Goal: Information Seeking & Learning: Learn about a topic

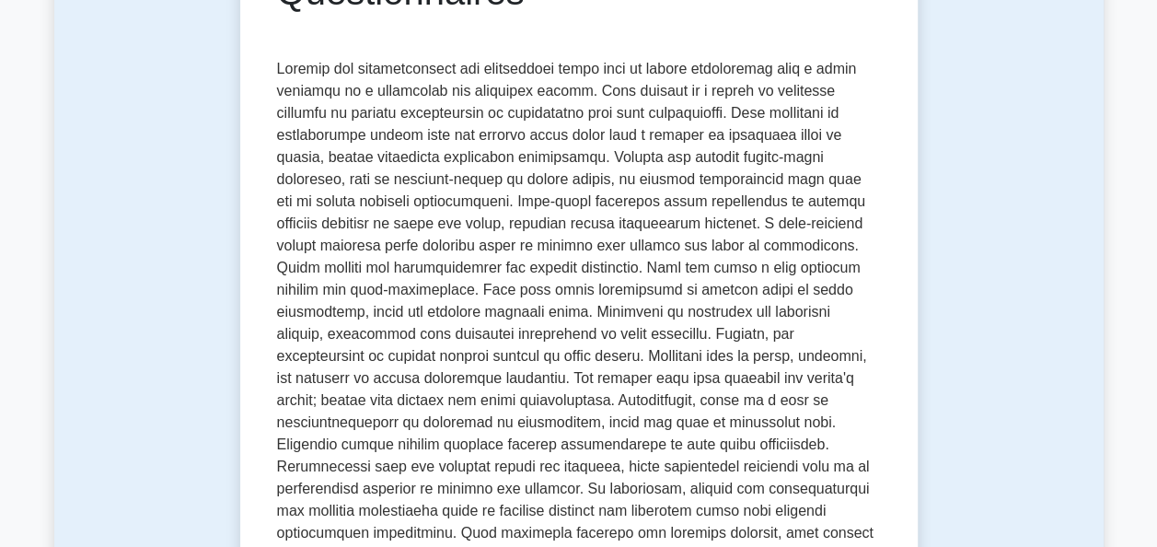
scroll to position [296, 0]
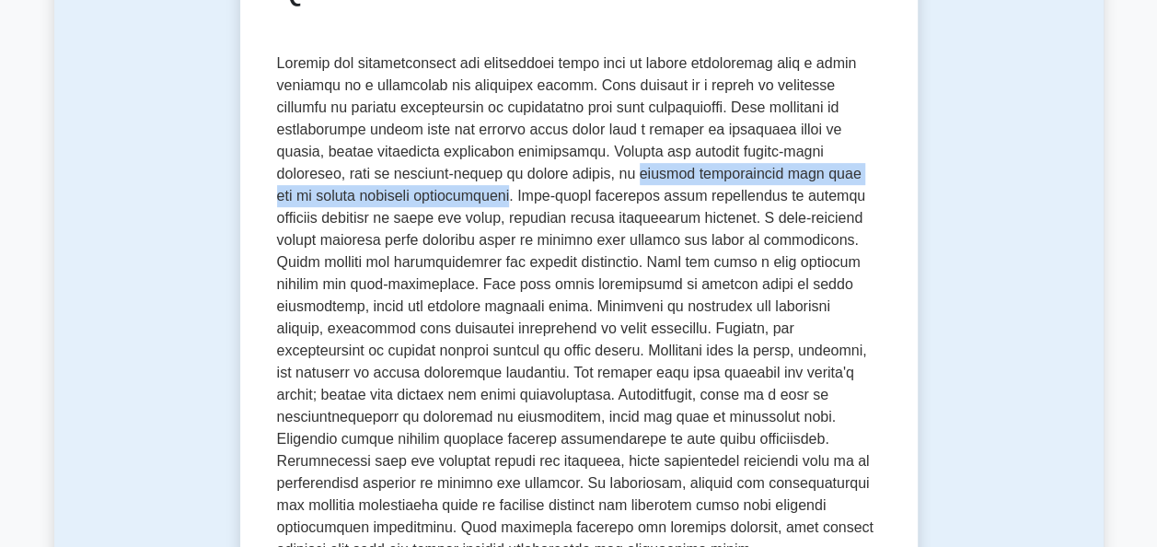
drag, startPoint x: 506, startPoint y: 178, endPoint x: 346, endPoint y: 201, distance: 161.6
click at [346, 201] on p at bounding box center [579, 306] width 604 height 508
copy p "collect quantifiable data that can be easily analyzed statistically"
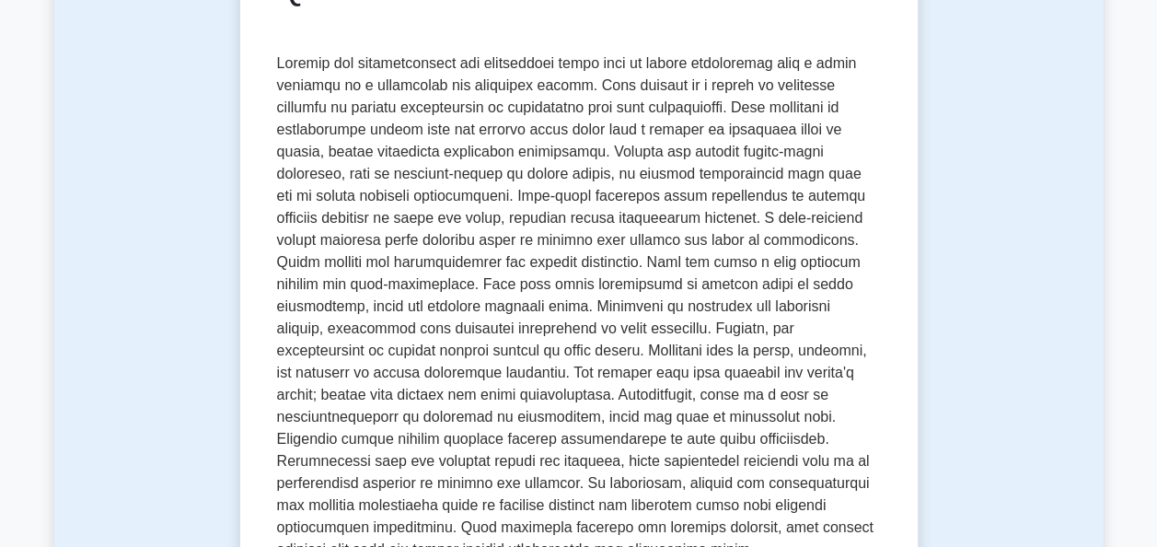
click at [722, 299] on p at bounding box center [579, 306] width 604 height 508
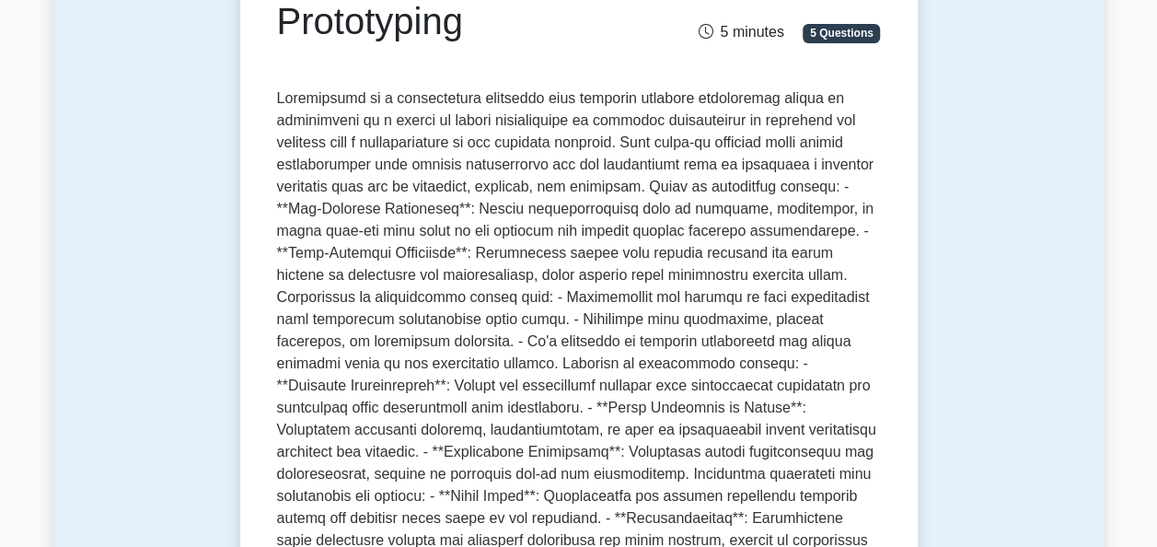
scroll to position [223, 0]
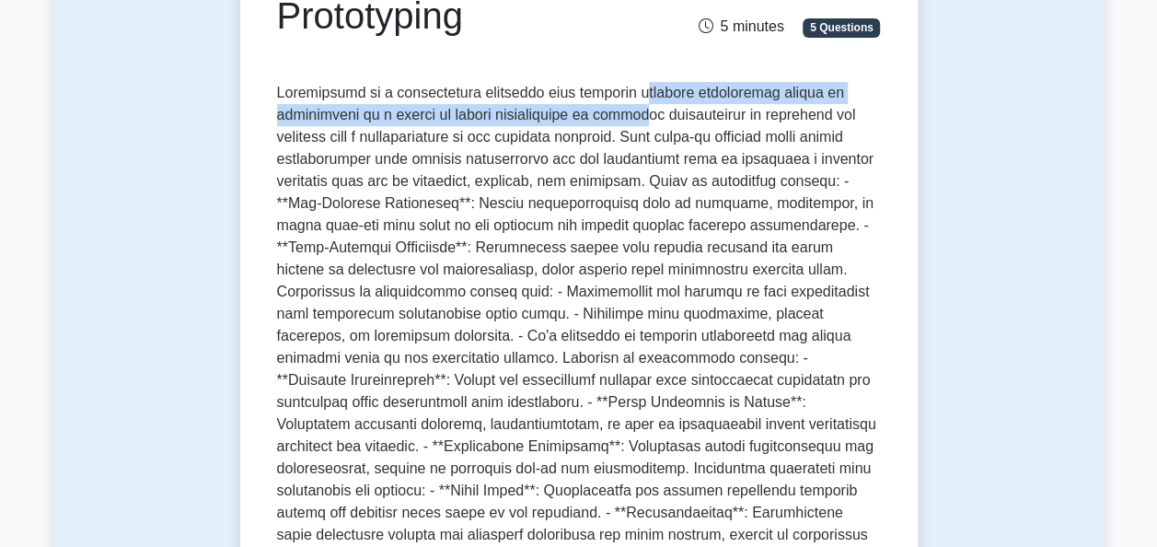
drag, startPoint x: 612, startPoint y: 101, endPoint x: 635, endPoint y: 107, distance: 23.7
click at [635, 107] on p at bounding box center [579, 435] width 604 height 707
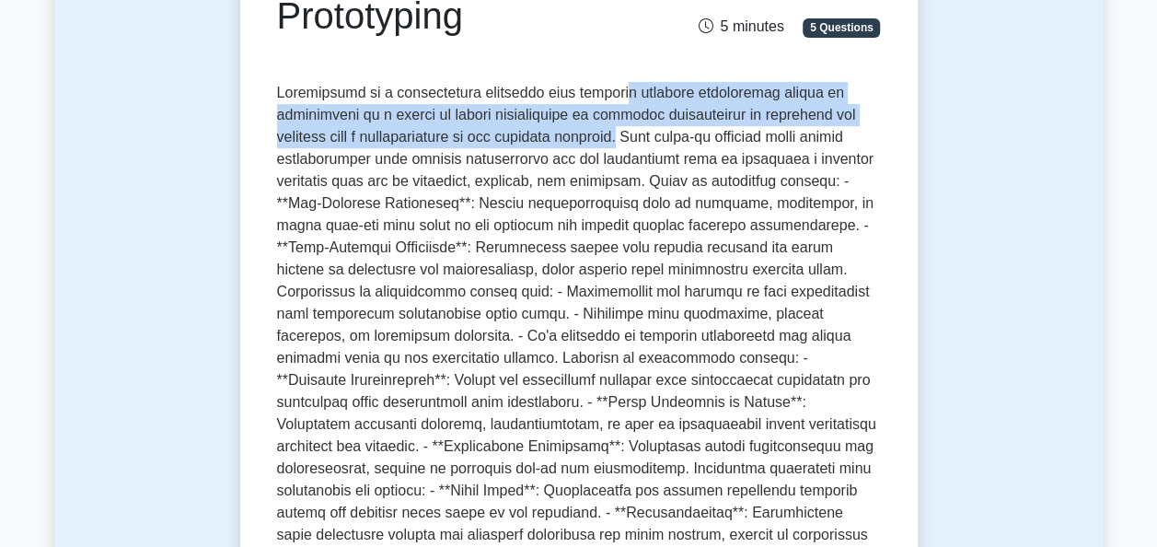
drag, startPoint x: 600, startPoint y: 92, endPoint x: 636, endPoint y: 144, distance: 62.8
click at [636, 144] on p at bounding box center [579, 435] width 604 height 707
copy p "s creating preliminary models or simulations of a system to elicit requirements…"
